Goal: Transaction & Acquisition: Purchase product/service

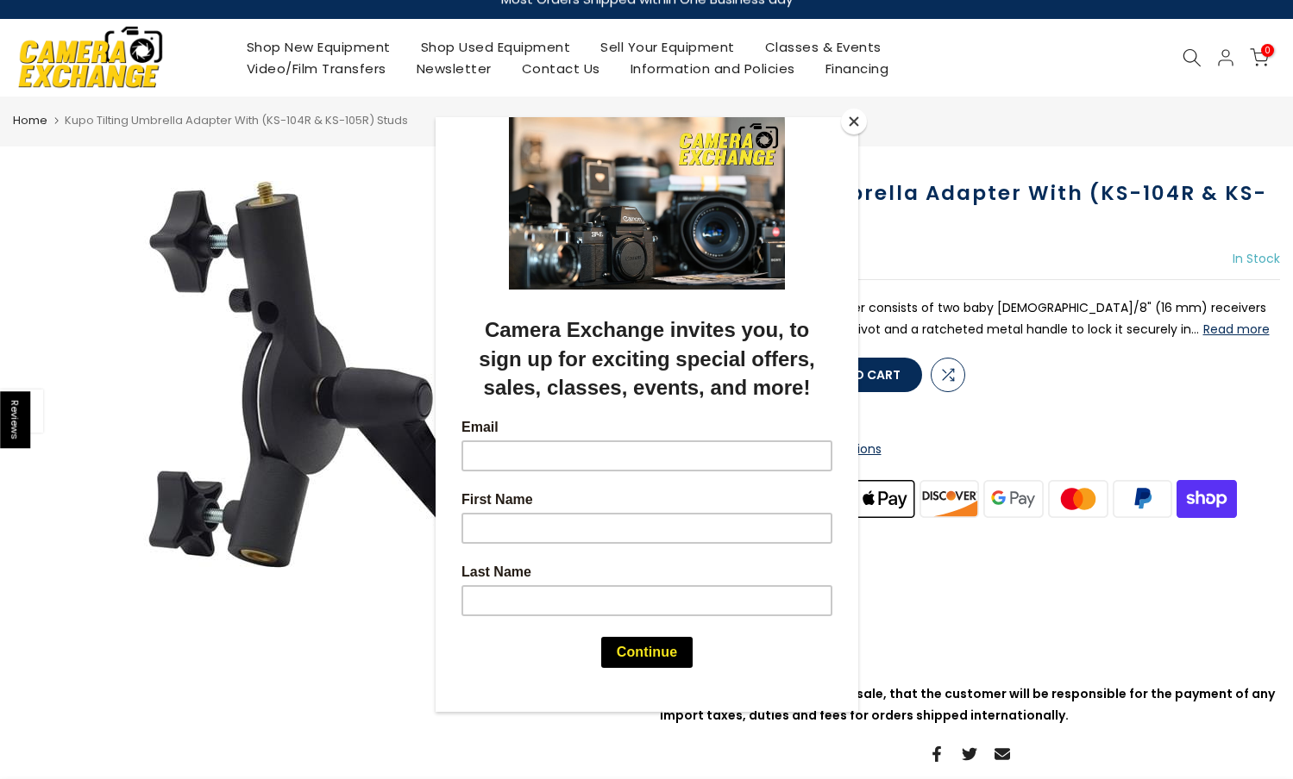
scroll to position [33, 0]
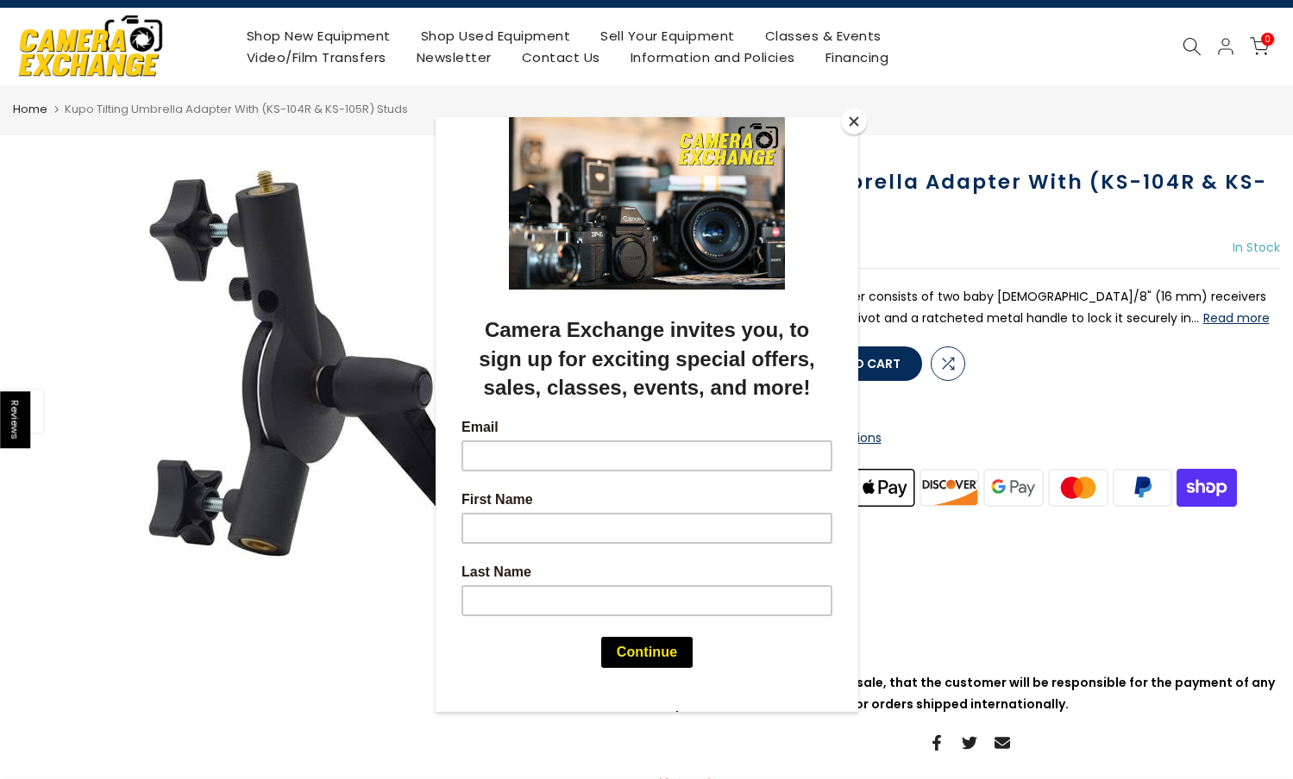
click at [858, 125] on button "Close" at bounding box center [854, 122] width 26 height 26
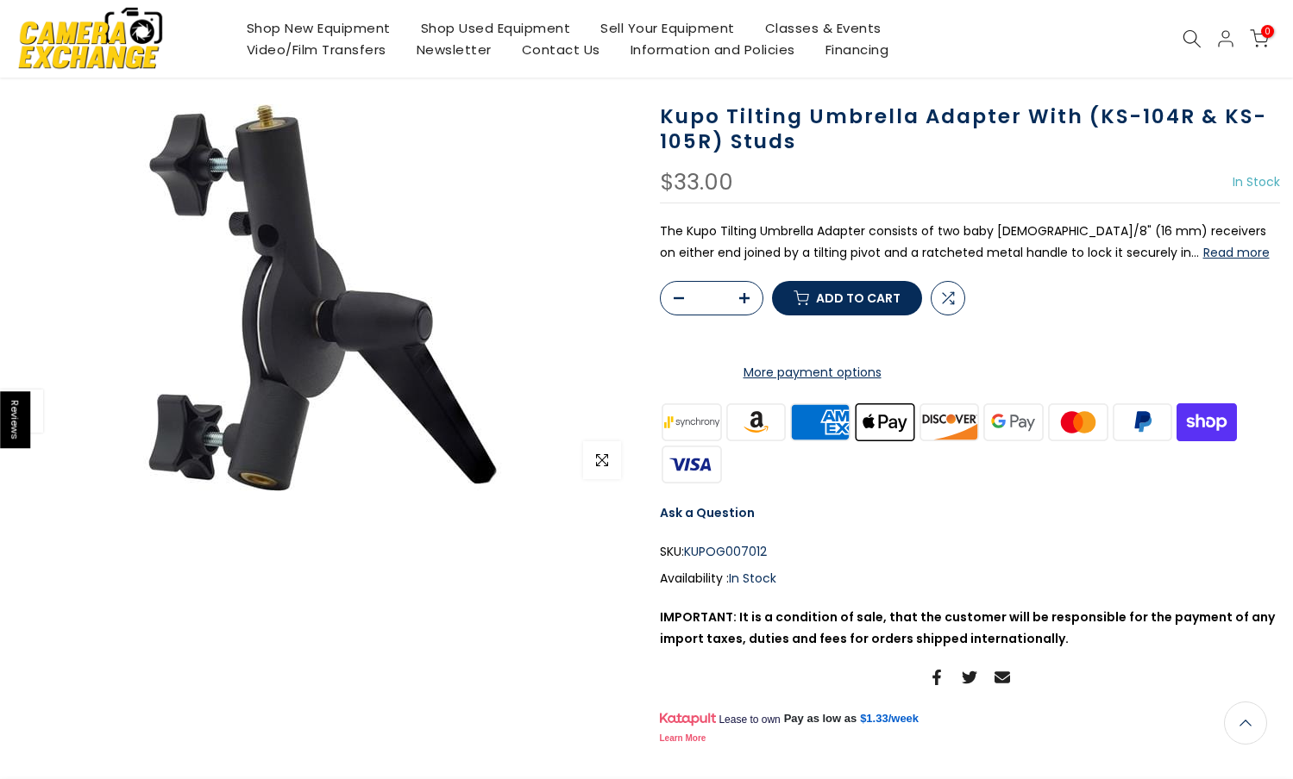
scroll to position [100, 0]
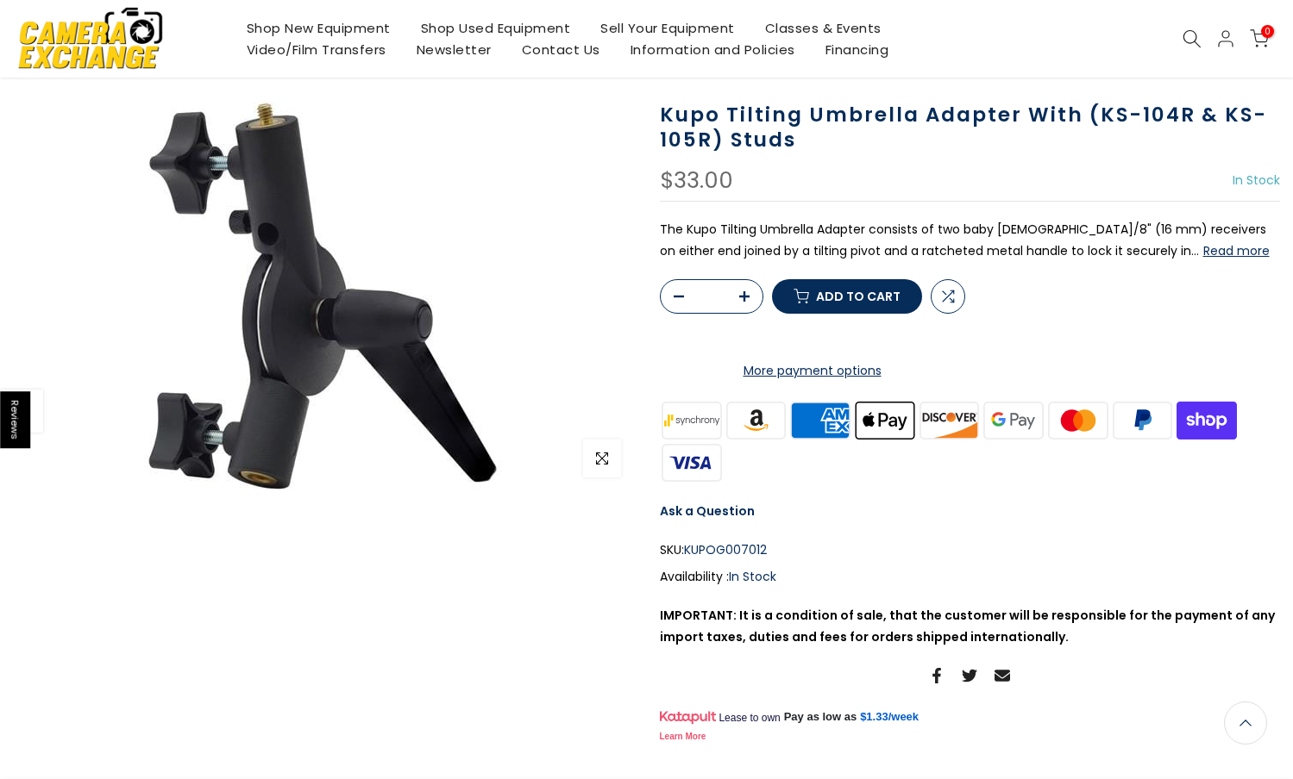
click at [750, 315] on button "button" at bounding box center [749, 297] width 26 height 34
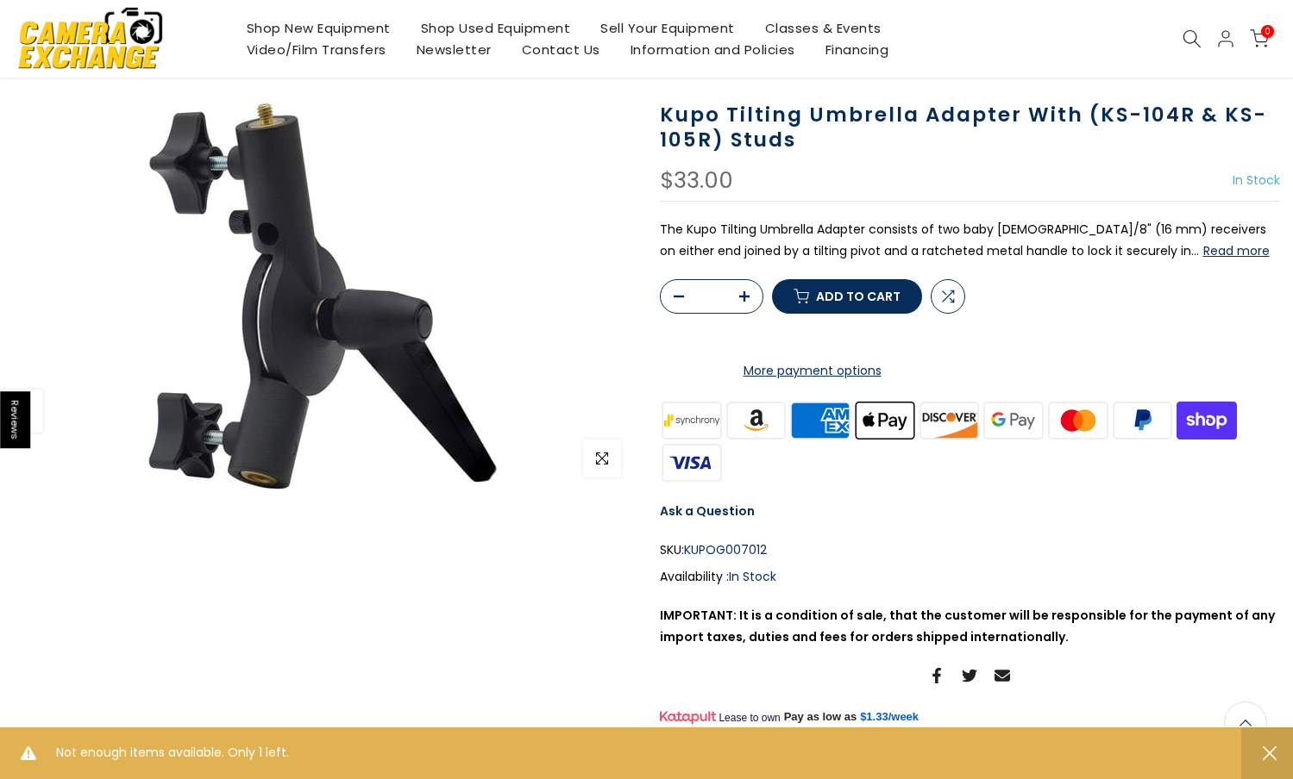
click at [746, 302] on icon "button" at bounding box center [744, 296] width 10 height 10
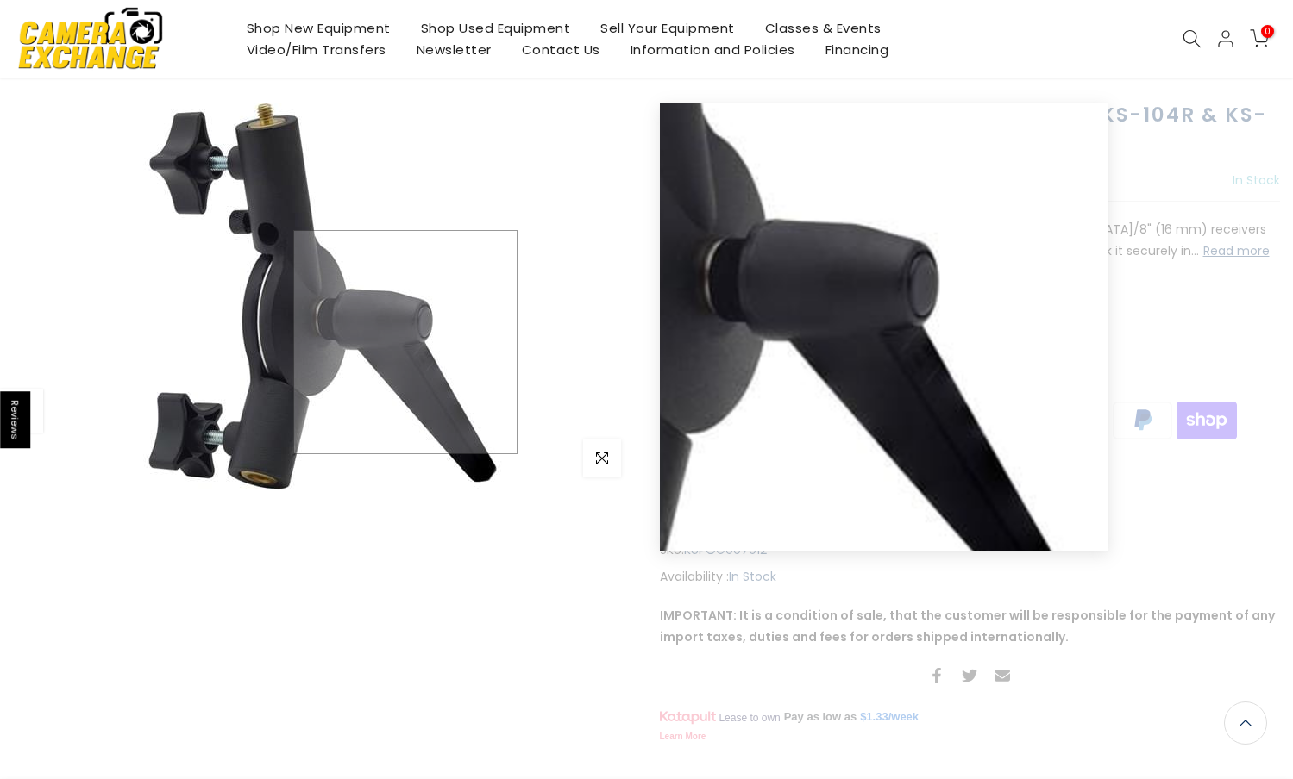
scroll to position [19, 0]
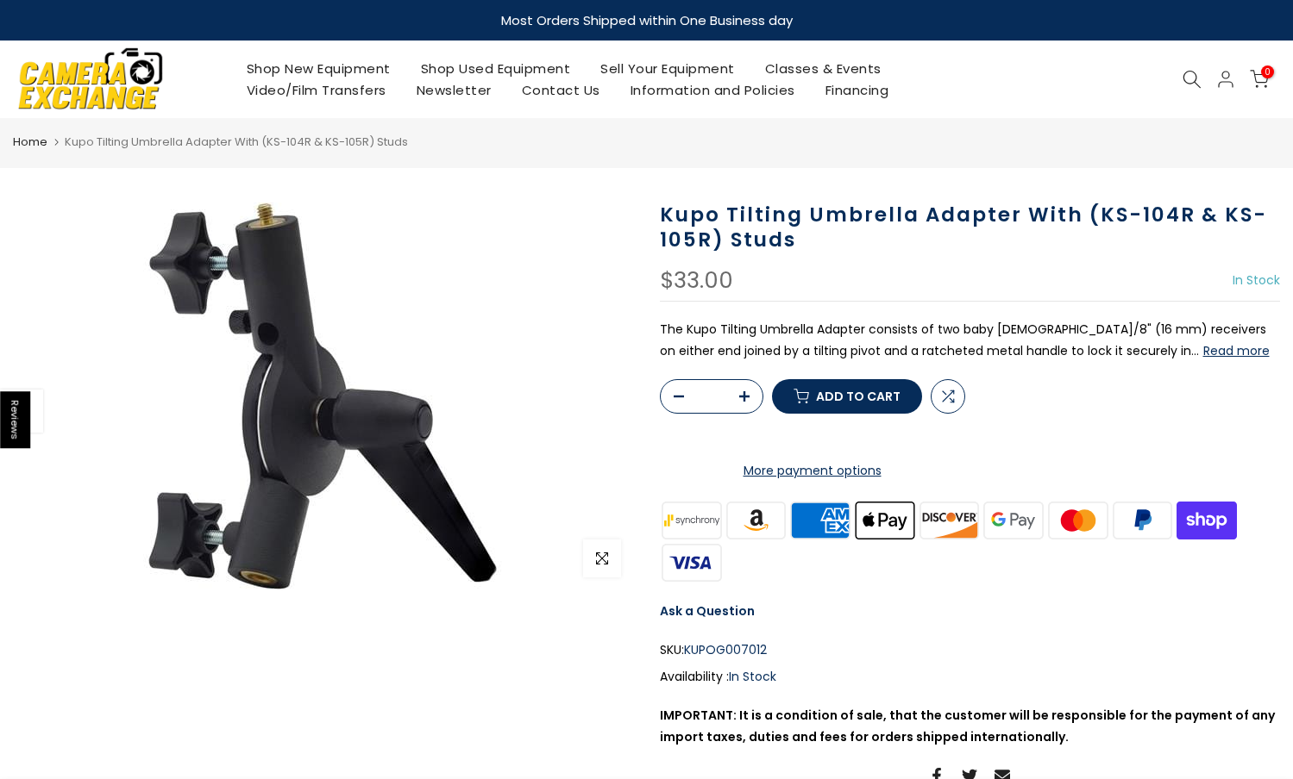
click at [749, 379] on div at bounding box center [970, 379] width 621 height 0
click at [743, 402] on icon "button" at bounding box center [744, 396] width 10 height 10
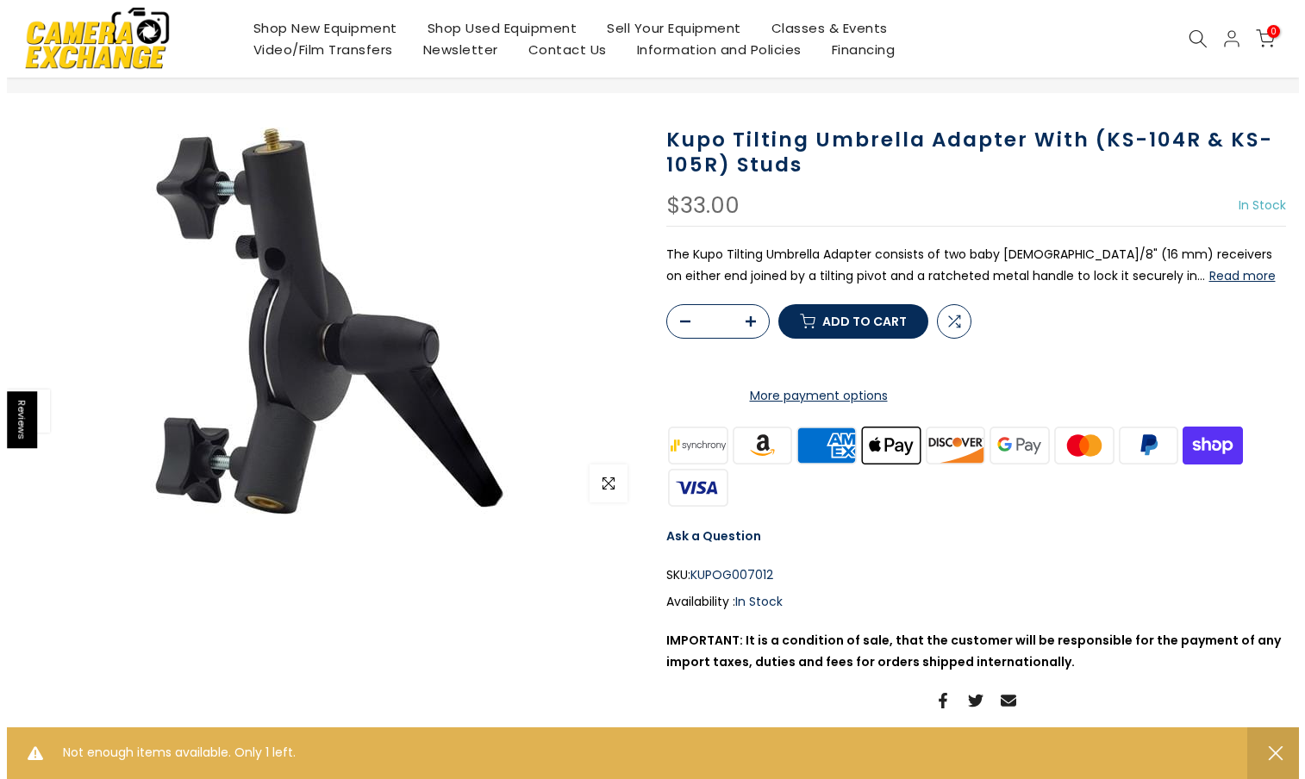
scroll to position [77, 0]
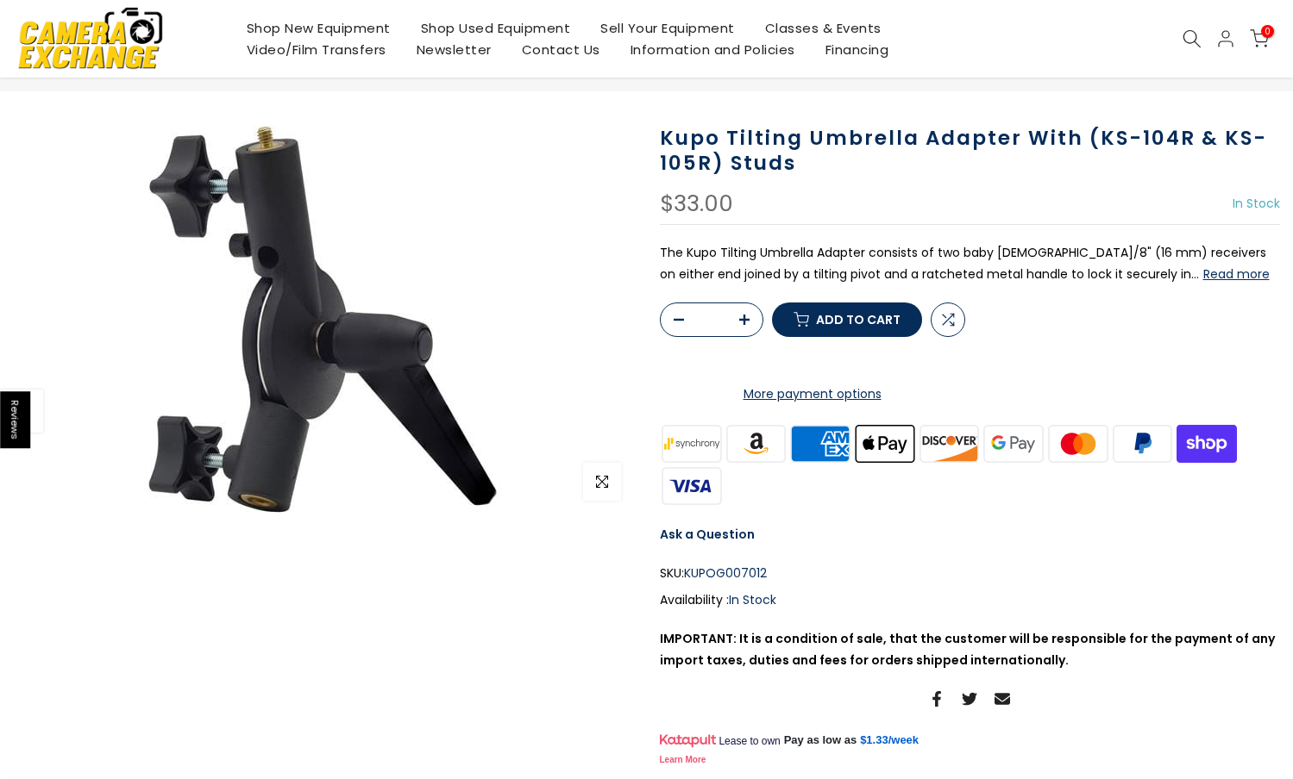
click at [851, 326] on span "Add to cart" at bounding box center [858, 320] width 85 height 12
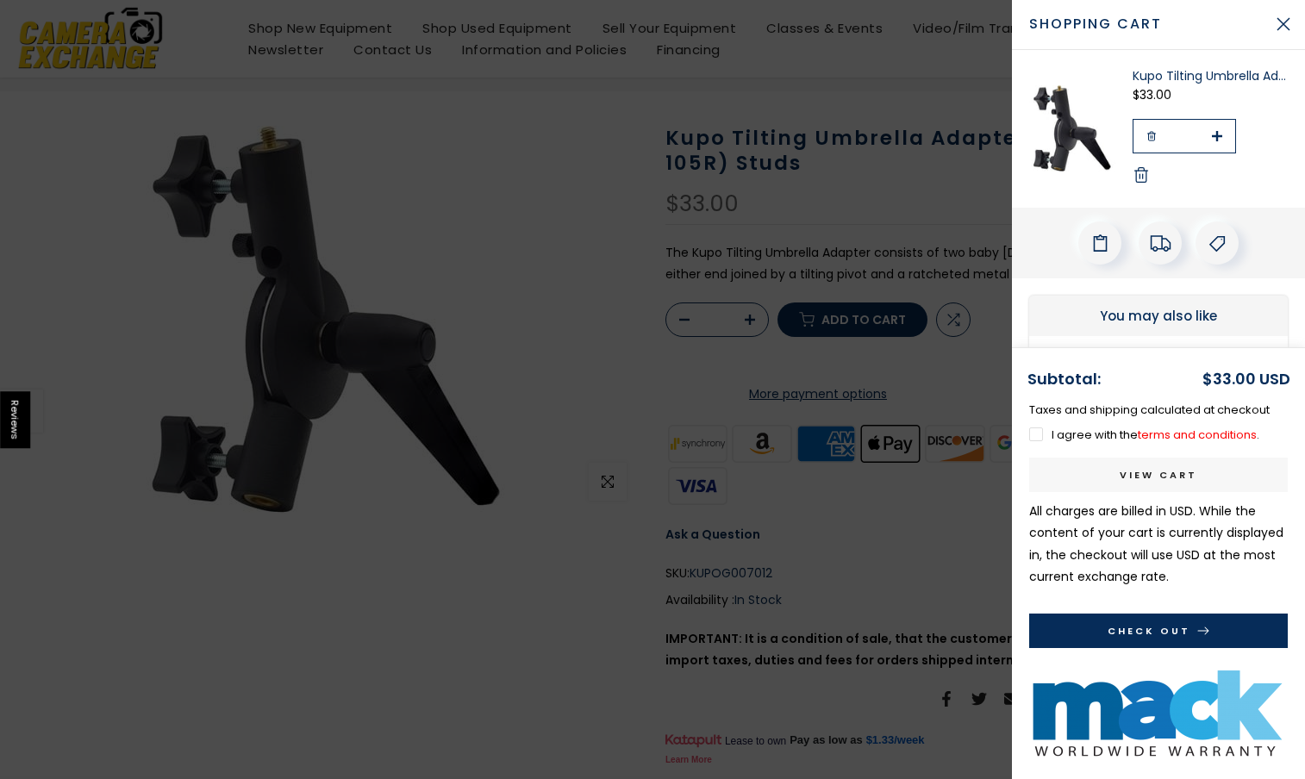
scroll to position [75, 0]
click at [1038, 435] on label "I agree with the terms and conditions ." at bounding box center [1145, 435] width 230 height 16
click at [1163, 623] on button "Check Out" at bounding box center [1159, 631] width 259 height 34
